Goal: Information Seeking & Learning: Learn about a topic

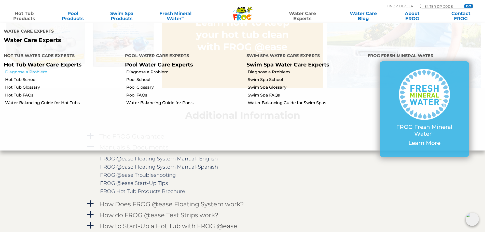
click at [31, 69] on link "Diagnose a Problem" at bounding box center [63, 72] width 116 height 6
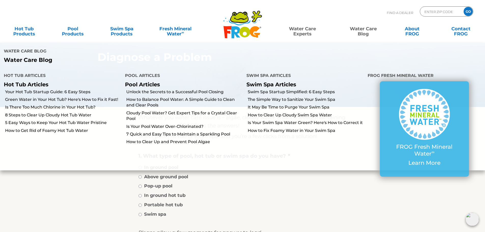
click at [370, 28] on link "Water Care Blog" at bounding box center [363, 29] width 38 height 10
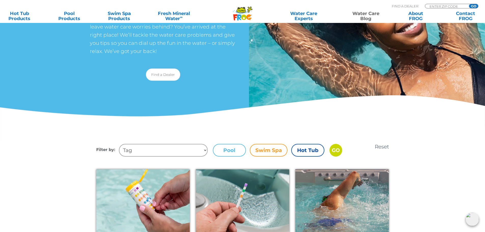
scroll to position [204, 0]
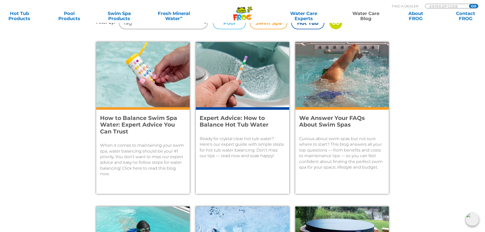
click at [317, 25] on label "Hot Tub" at bounding box center [307, 23] width 33 height 13
click at [0, 0] on input "Hot Tub" at bounding box center [0, 0] width 0 height 0
click at [335, 24] on input "GO" at bounding box center [336, 23] width 13 height 13
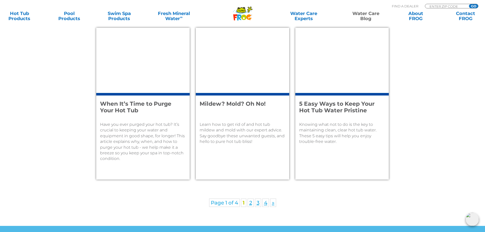
scroll to position [713, 0]
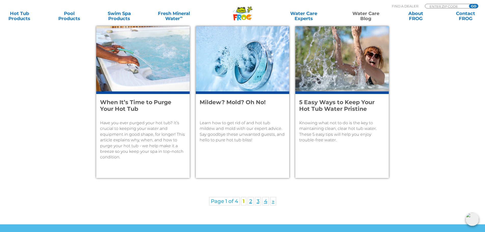
click at [141, 101] on h4 "When It’s Time to Purge Your Hot Tub" at bounding box center [139, 105] width 79 height 13
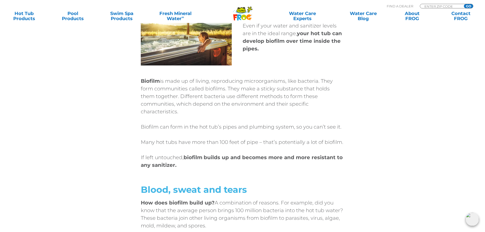
scroll to position [306, 0]
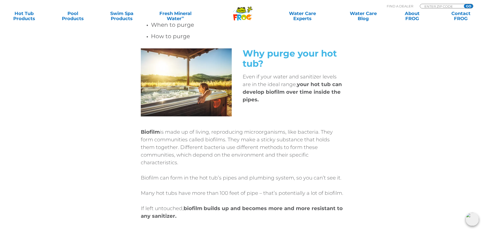
drag, startPoint x: 141, startPoint y: 131, endPoint x: 325, endPoint y: 157, distance: 186.7
click at [325, 157] on p "Biofilm is made up of living, reproducing microorganisms, like bacteria. They f…" at bounding box center [243, 147] width 204 height 38
copy p "Biofilm is made up of living, reproducing microorganisms, like bacteria. They f…"
click at [105, 108] on div "Why purge your hot tub? Even if your water and sanitizer levels are in the idea…" at bounding box center [243, 86] width 306 height 76
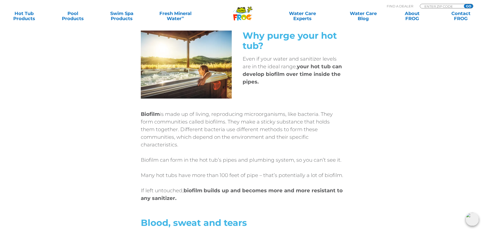
scroll to position [331, 0]
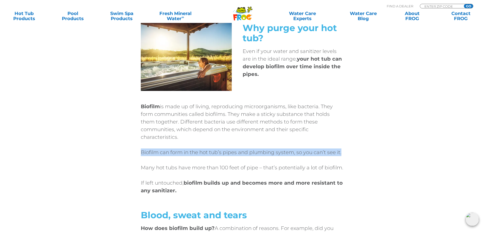
drag, startPoint x: 141, startPoint y: 144, endPoint x: 350, endPoint y: 144, distance: 209.4
click at [350, 144] on div "Biofilm is made up of living, reproducing microorganisms, like bacteria. They f…" at bounding box center [243, 188] width 306 height 179
copy p "Biofilm can form in the hot tub’s pipes and plumbing system, so you can’t see i…"
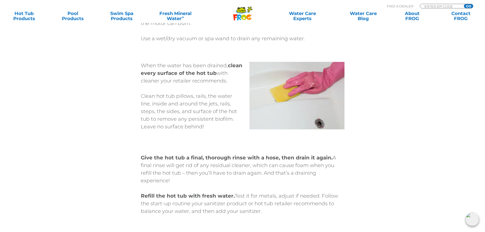
scroll to position [1910, 0]
